Goal: Task Accomplishment & Management: Manage account settings

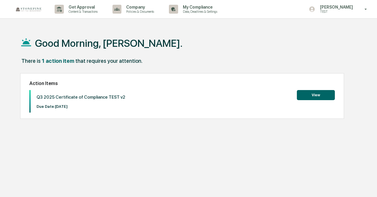
click at [309, 94] on button "View" at bounding box center [315, 95] width 38 height 10
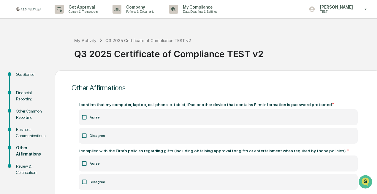
click at [28, 98] on div "Financial Reporting" at bounding box center [30, 96] width 29 height 12
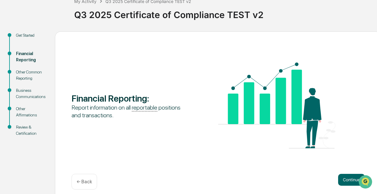
scroll to position [44, 0]
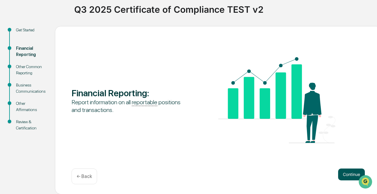
click at [351, 170] on button "Continue" at bounding box center [351, 175] width 27 height 12
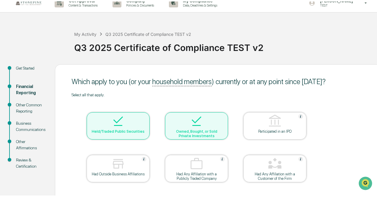
scroll to position [0, 0]
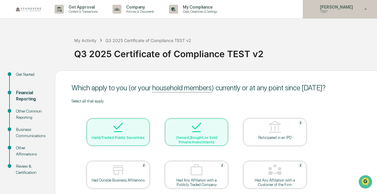
click at [336, 10] on p "TEST" at bounding box center [335, 11] width 41 height 4
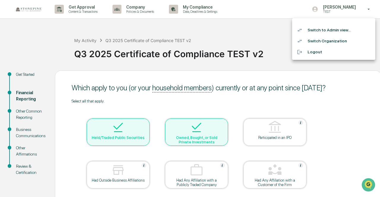
click at [333, 31] on li "Switch to Admin view..." at bounding box center [333, 30] width 83 height 11
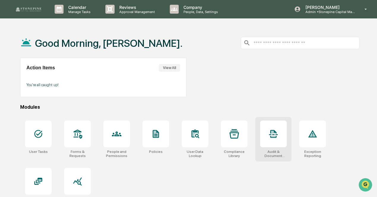
click at [270, 143] on div at bounding box center [273, 134] width 27 height 27
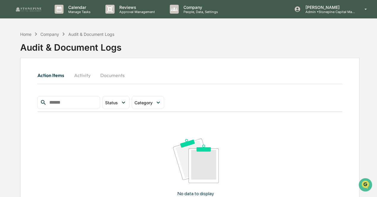
click at [86, 76] on button "Activity" at bounding box center [82, 75] width 27 height 14
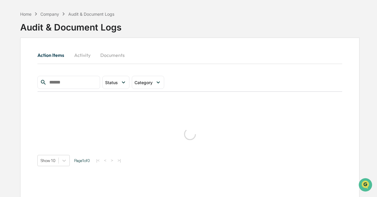
scroll to position [29, 0]
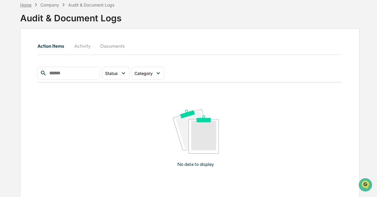
click at [26, 4] on div "Home" at bounding box center [25, 4] width 11 height 5
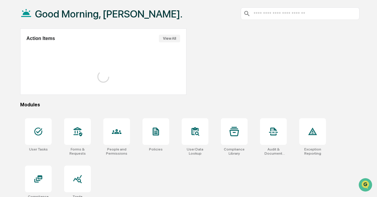
scroll to position [28, 0]
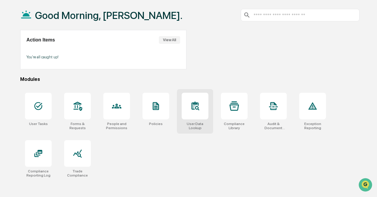
click at [194, 117] on div at bounding box center [194, 106] width 27 height 27
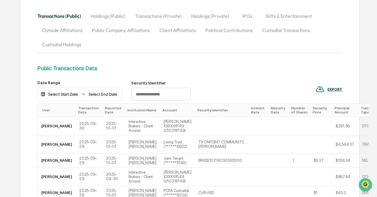
click at [122, 47] on div "Transactions (Public) Holdings (Public) Transactions (Private) Holdings (Privat…" at bounding box center [189, 30] width 304 height 43
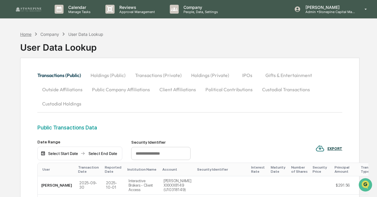
click at [25, 35] on div "Home" at bounding box center [25, 34] width 11 height 5
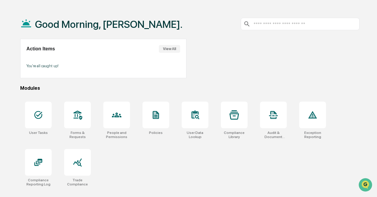
scroll to position [28, 0]
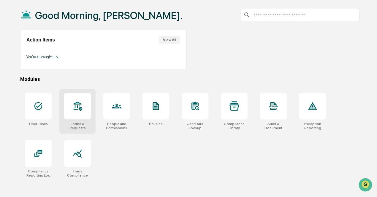
click at [85, 106] on div at bounding box center [77, 106] width 27 height 27
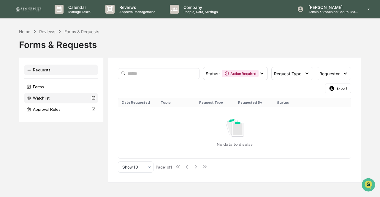
click at [53, 101] on div "Watchlist" at bounding box center [61, 98] width 74 height 11
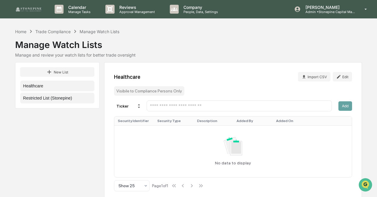
click at [58, 97] on button "Restricted List (Stonepine)" at bounding box center [57, 98] width 74 height 11
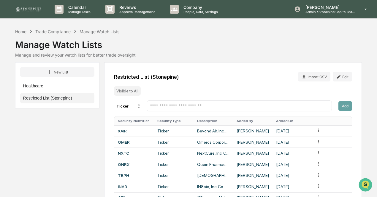
click at [25, 12] on img at bounding box center [28, 9] width 28 height 6
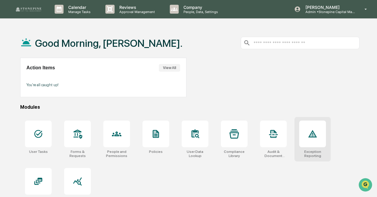
click at [313, 133] on icon at bounding box center [312, 133] width 9 height 7
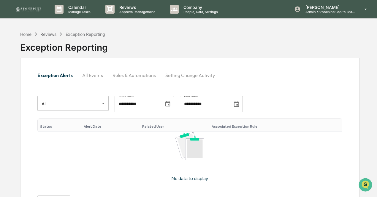
click at [334, 158] on tr "No data to display" at bounding box center [189, 159] width 304 height 55
click at [26, 34] on div "Home" at bounding box center [25, 34] width 11 height 5
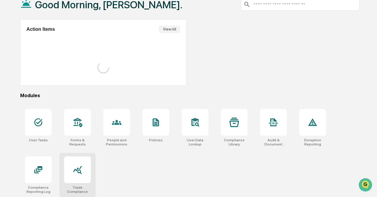
scroll to position [28, 0]
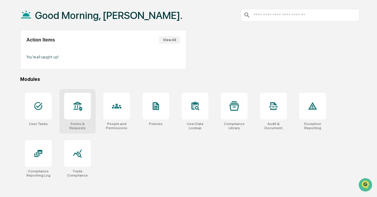
click at [87, 110] on div at bounding box center [77, 106] width 27 height 27
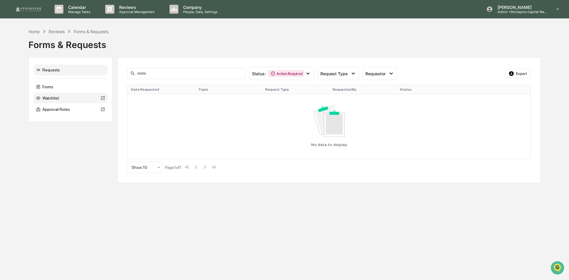
click at [71, 98] on div "Watchlist" at bounding box center [71, 98] width 74 height 11
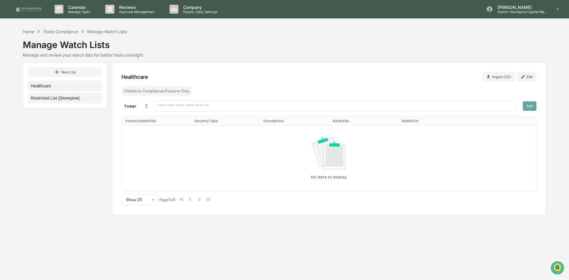
click at [79, 99] on button "Restricted List (Stonepine)" at bounding box center [65, 98] width 74 height 11
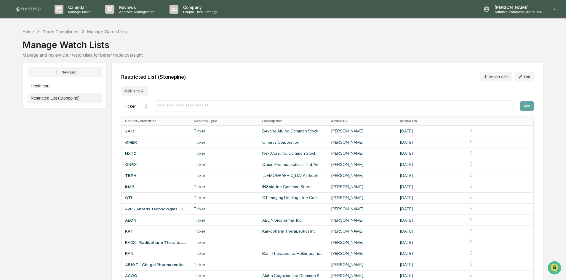
click at [307, 108] on input "text" at bounding box center [334, 106] width 354 height 6
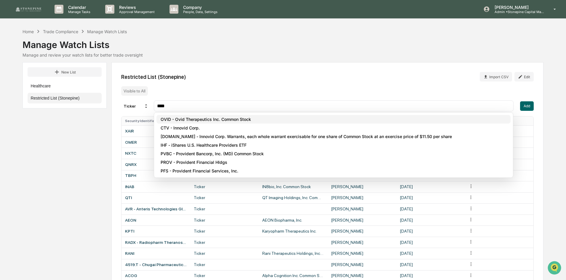
type input "****"
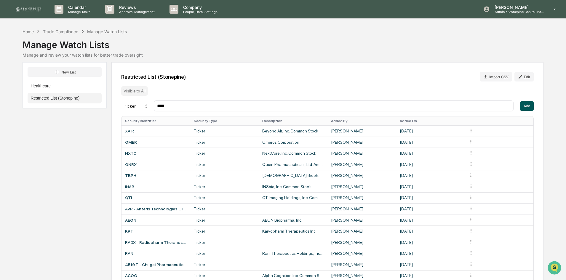
click at [379, 108] on button "Add" at bounding box center [527, 105] width 14 height 9
